Goal: Transaction & Acquisition: Purchase product/service

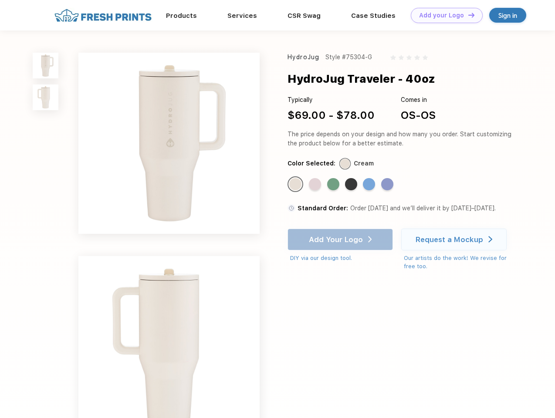
click at [443, 15] on link "Add your Logo Design Tool" at bounding box center [447, 15] width 72 height 15
click at [0, 0] on div "Design Tool" at bounding box center [0, 0] width 0 height 0
click at [467, 15] on link "Add your Logo Design Tool" at bounding box center [447, 15] width 72 height 15
click at [46, 65] on img at bounding box center [46, 66] width 26 height 26
click at [46, 98] on img at bounding box center [46, 97] width 26 height 26
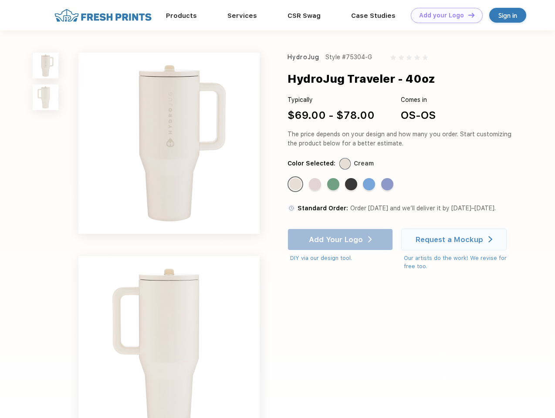
click at [296, 185] on div "Standard Color" at bounding box center [295, 184] width 12 height 12
click at [316, 185] on div "Standard Color" at bounding box center [315, 184] width 12 height 12
click at [334, 185] on div "Standard Color" at bounding box center [333, 184] width 12 height 12
click at [352, 185] on div "Standard Color" at bounding box center [351, 184] width 12 height 12
click at [370, 185] on div "Standard Color" at bounding box center [369, 184] width 12 height 12
